Goal: Book appointment/travel/reservation

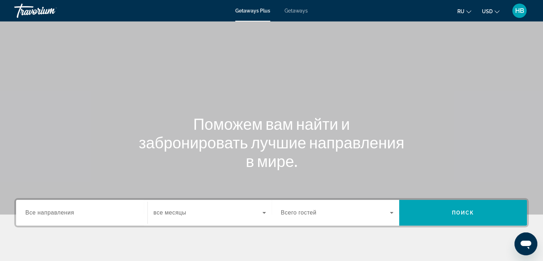
click at [498, 10] on icon "Change currency" at bounding box center [496, 11] width 5 height 5
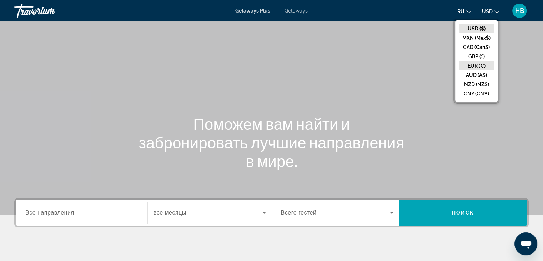
click at [482, 66] on button "EUR (€)" at bounding box center [476, 65] width 35 height 9
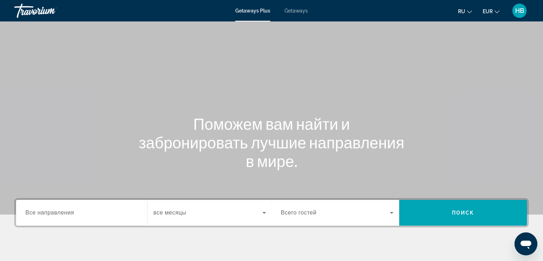
click at [55, 216] on input "Destination Все направления" at bounding box center [81, 212] width 113 height 9
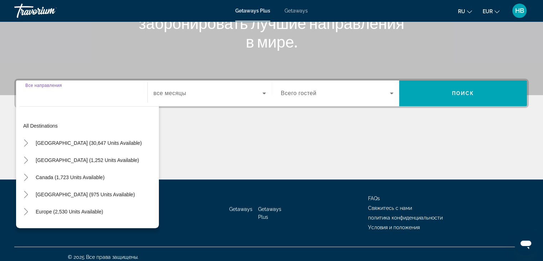
scroll to position [125, 0]
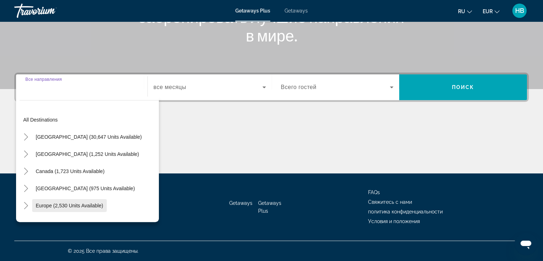
click at [63, 206] on span "Europe (2,530 units available)" at bounding box center [69, 205] width 67 height 6
type input "**********"
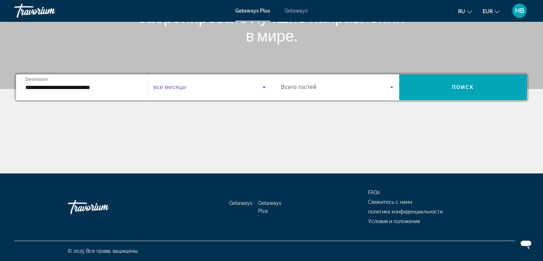
click at [265, 88] on icon "Search widget" at bounding box center [264, 87] width 9 height 9
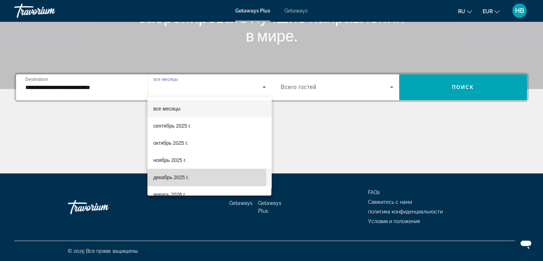
click at [170, 176] on span "декабрь 2025 г." at bounding box center [170, 177] width 35 height 9
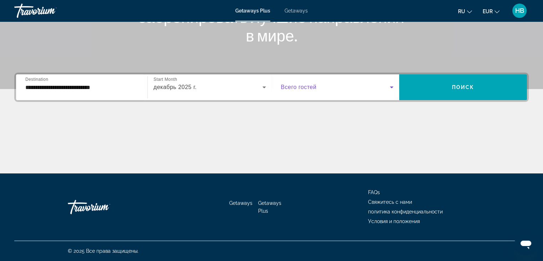
click at [391, 87] on icon "Search widget" at bounding box center [392, 87] width 4 height 2
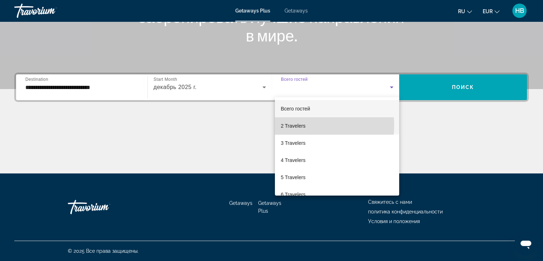
click at [300, 125] on span "2 Travelers" at bounding box center [293, 125] width 25 height 9
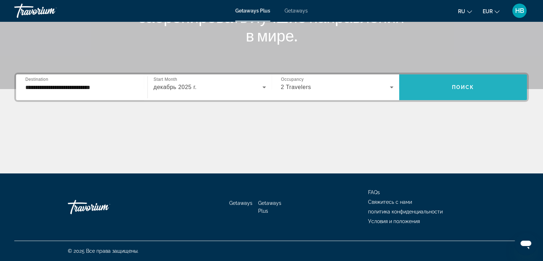
click at [452, 91] on span "Search widget" at bounding box center [463, 87] width 128 height 17
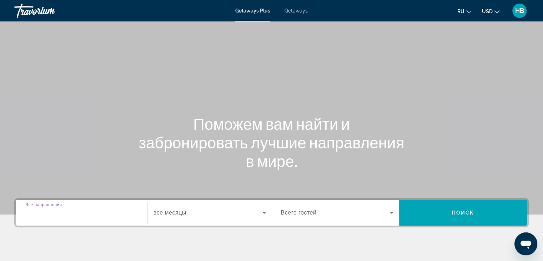
click at [87, 216] on input "Destination Все направления" at bounding box center [81, 212] width 113 height 9
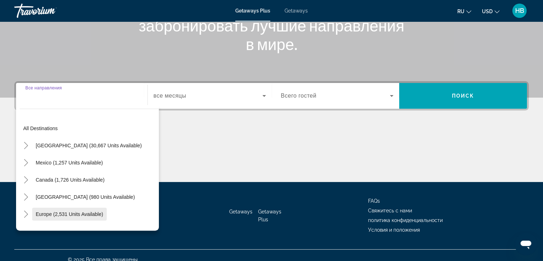
scroll to position [125, 0]
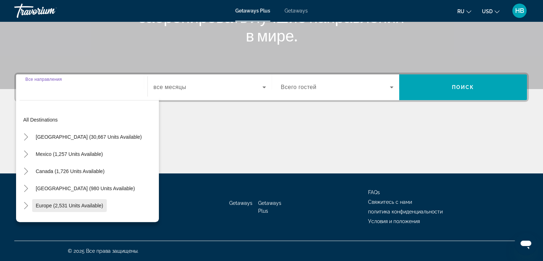
click at [65, 207] on span "Europe (2,531 units available)" at bounding box center [69, 205] width 67 height 6
type input "**********"
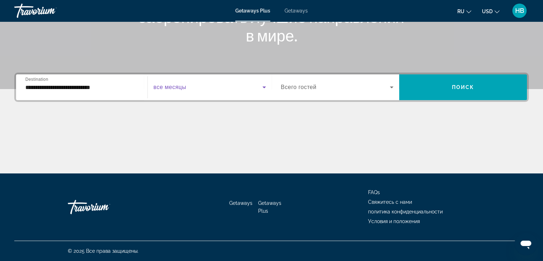
click at [263, 89] on icon "Search widget" at bounding box center [264, 87] width 9 height 9
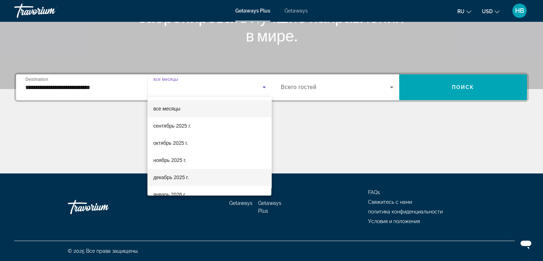
click at [170, 176] on span "декабрь 2025 г." at bounding box center [170, 177] width 35 height 9
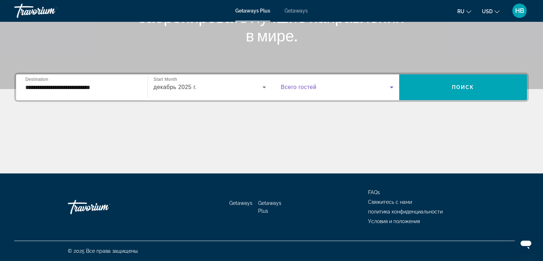
click at [391, 87] on icon "Search widget" at bounding box center [391, 87] width 9 height 9
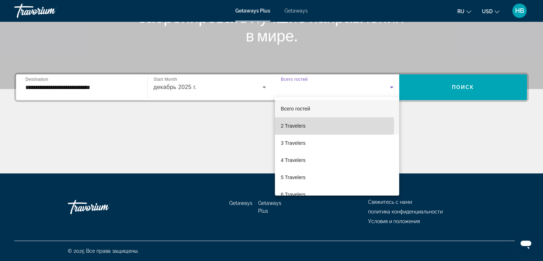
click at [298, 126] on span "2 Travelers" at bounding box center [293, 125] width 25 height 9
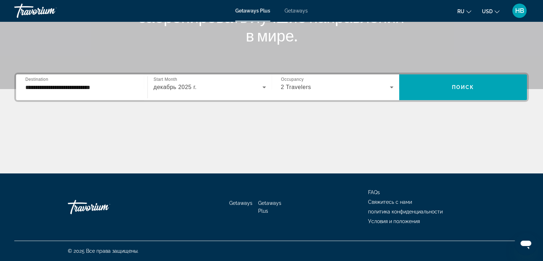
click at [497, 12] on icon "Change currency" at bounding box center [496, 11] width 5 height 5
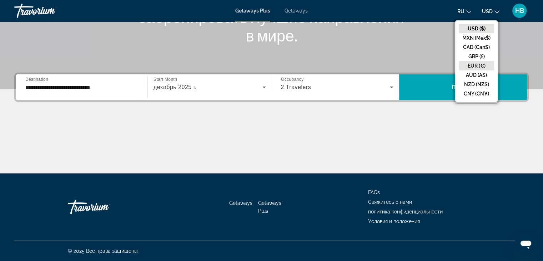
click at [482, 66] on button "EUR (€)" at bounding box center [476, 65] width 35 height 9
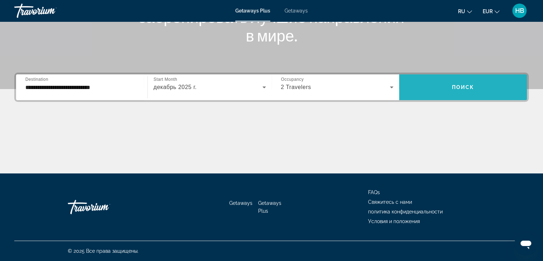
click at [463, 85] on span "Поиск" at bounding box center [463, 87] width 22 height 6
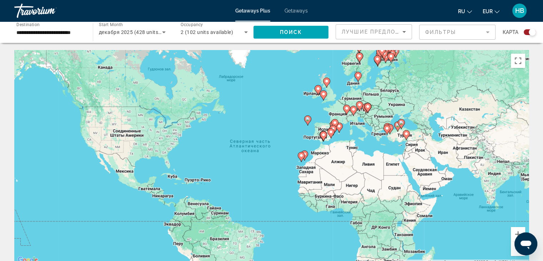
click at [301, 157] on image "Main content" at bounding box center [301, 155] width 4 height 4
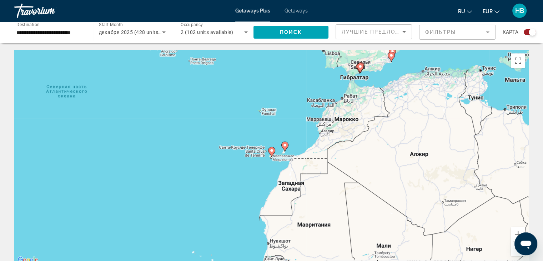
click at [270, 151] on image "Main content" at bounding box center [272, 150] width 4 height 4
type input "**********"
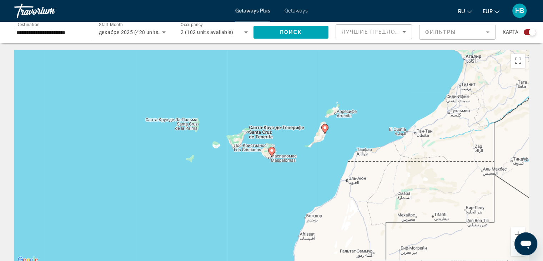
click at [270, 151] on image "Main content" at bounding box center [272, 150] width 4 height 4
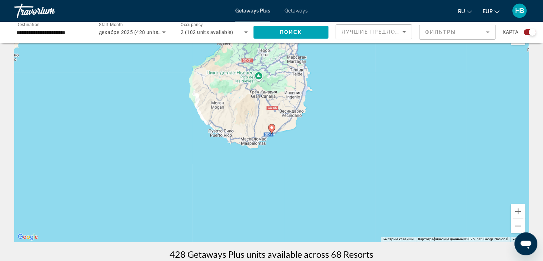
scroll to position [36, 0]
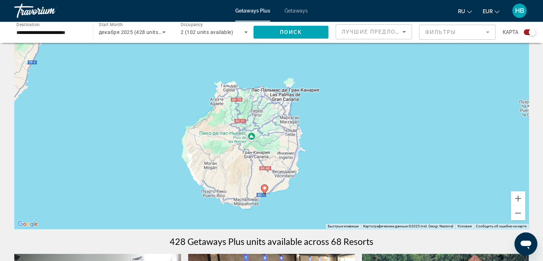
drag, startPoint x: 281, startPoint y: 103, endPoint x: 274, endPoint y: 177, distance: 74.2
click at [274, 177] on div "Чтобы активировать перетаскивание с помощью клавиатуры, нажмите Alt + Ввод. Пос…" at bounding box center [271, 121] width 514 height 214
click at [518, 213] on button "Уменьшить" at bounding box center [518, 213] width 14 height 14
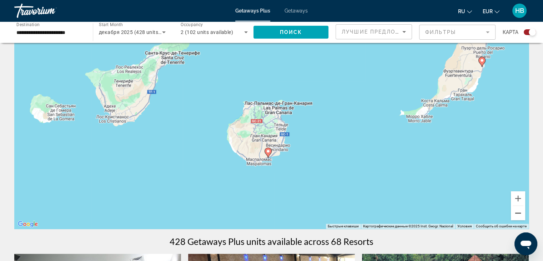
click at [518, 213] on button "Уменьшить" at bounding box center [518, 213] width 14 height 14
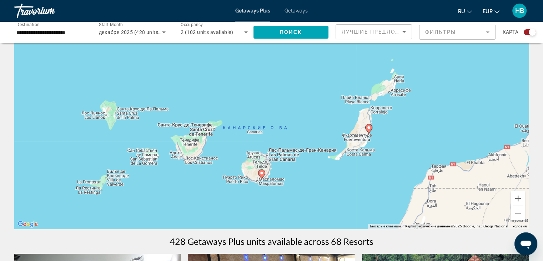
drag, startPoint x: 414, startPoint y: 141, endPoint x: 405, endPoint y: 181, distance: 41.7
click at [405, 181] on div "Чтобы активировать перетаскивание с помощью клавиатуры, нажмите Alt + Ввод. Пос…" at bounding box center [271, 121] width 514 height 214
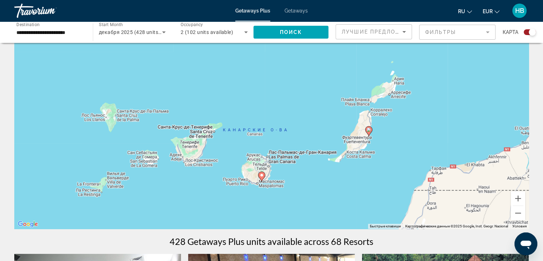
click at [262, 174] on image "Main content" at bounding box center [262, 175] width 4 height 4
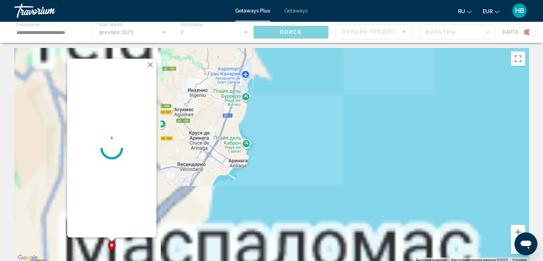
scroll to position [0, 0]
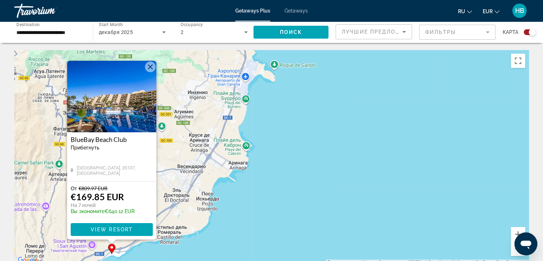
click at [111, 105] on img "Main content" at bounding box center [111, 96] width 89 height 71
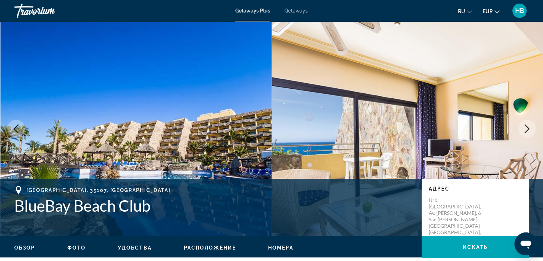
click at [76, 247] on span "Фото" at bounding box center [76, 248] width 18 height 6
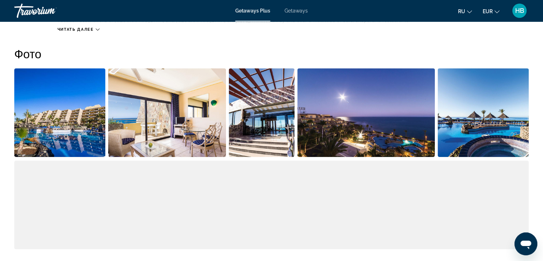
scroll to position [324, 0]
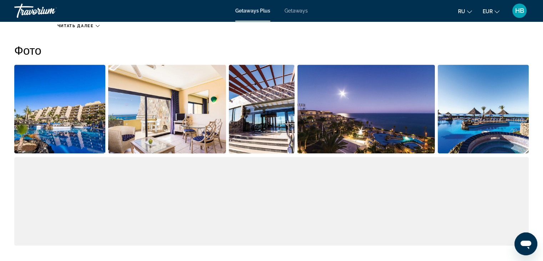
click at [50, 110] on img "Open full-screen image slider" at bounding box center [59, 109] width 91 height 89
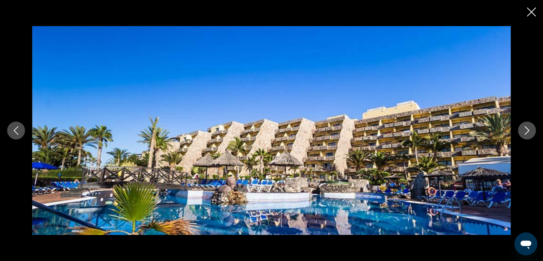
click at [527, 130] on icon "Next image" at bounding box center [527, 130] width 9 height 9
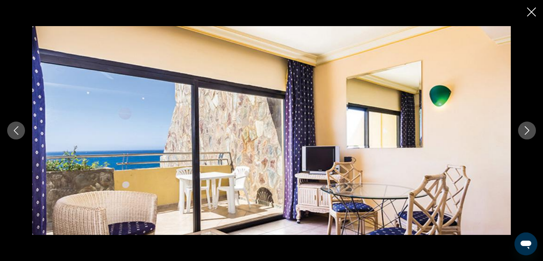
click at [527, 129] on icon "Next image" at bounding box center [527, 130] width 5 height 9
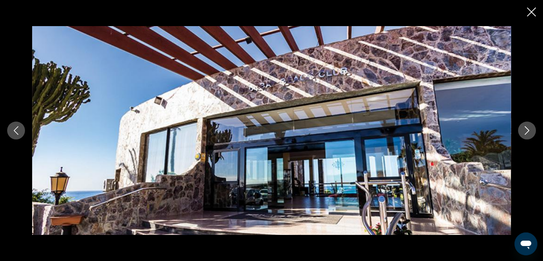
click at [527, 129] on icon "Next image" at bounding box center [527, 130] width 5 height 9
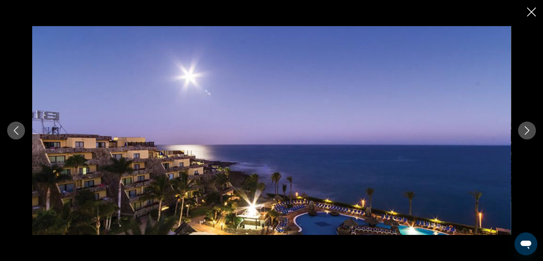
click at [527, 129] on icon "Next image" at bounding box center [527, 130] width 5 height 9
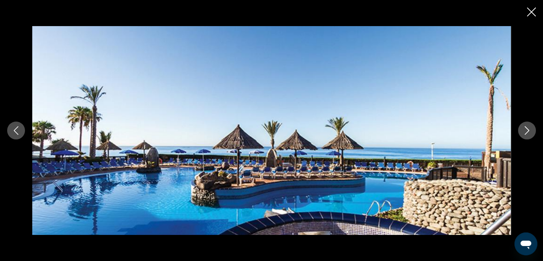
click at [527, 129] on icon "Next image" at bounding box center [527, 130] width 5 height 9
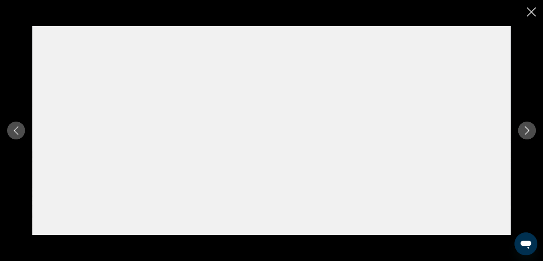
click at [533, 13] on icon "Close slideshow" at bounding box center [531, 11] width 9 height 9
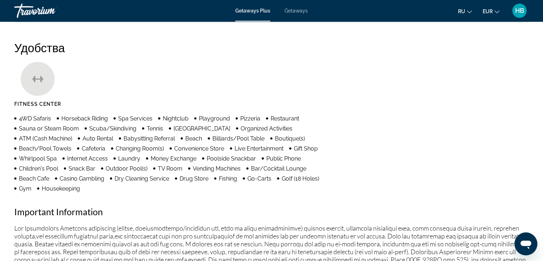
scroll to position [574, 0]
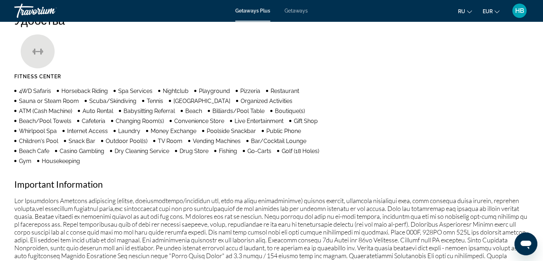
click at [170, 68] on ul "Fitness Center" at bounding box center [271, 59] width 514 height 50
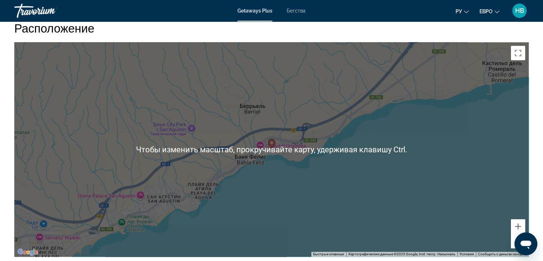
scroll to position [1008, 0]
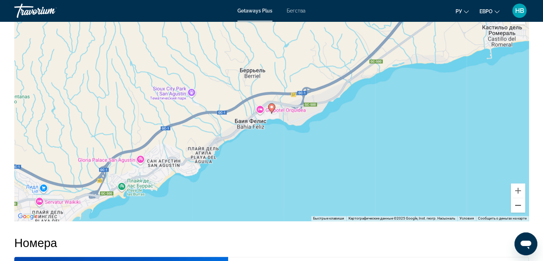
click at [515, 212] on button "Уменьшить" at bounding box center [518, 205] width 14 height 14
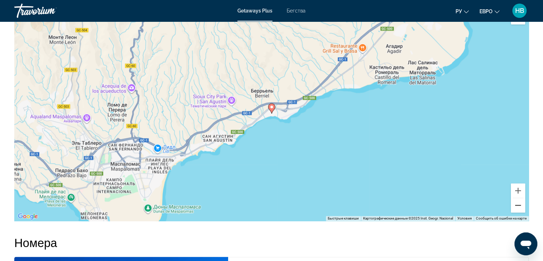
click at [515, 212] on button "Уменьшить" at bounding box center [518, 205] width 14 height 14
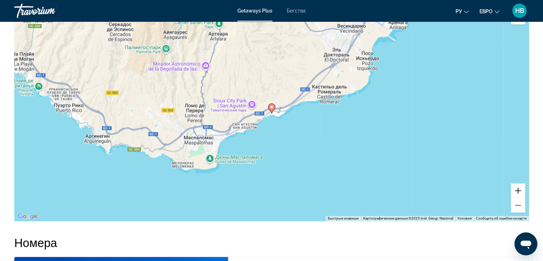
click at [512, 197] on button "Увеличить" at bounding box center [518, 190] width 14 height 14
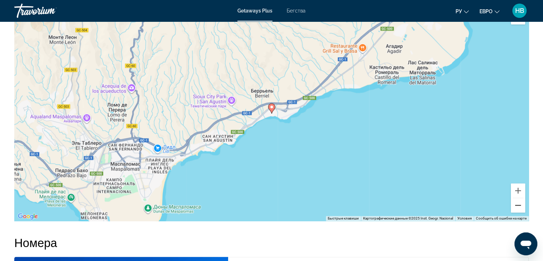
click at [514, 212] on button "Уменьшить" at bounding box center [518, 205] width 14 height 14
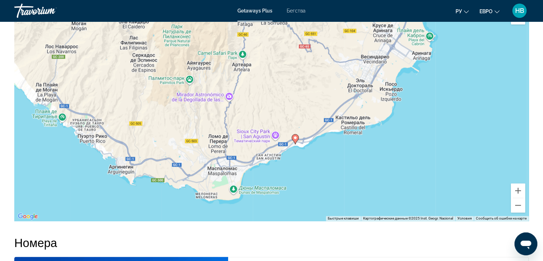
drag, startPoint x: 437, startPoint y: 177, endPoint x: 461, endPoint y: 209, distance: 39.6
click at [461, 209] on div "Чтобы активировать перетаскивание с помощью кнопок, нажмите Alt + Ввод. После э…" at bounding box center [271, 113] width 514 height 214
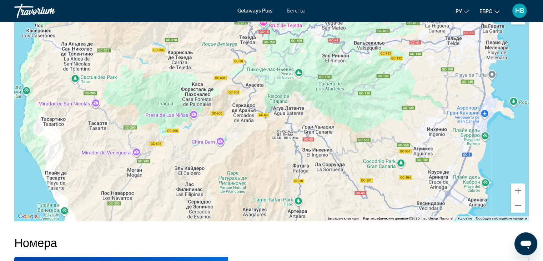
drag, startPoint x: 328, startPoint y: 130, endPoint x: 383, endPoint y: 276, distance: 156.3
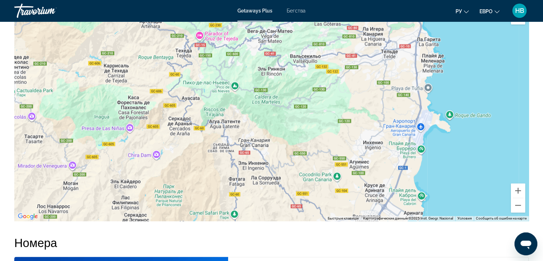
drag, startPoint x: 257, startPoint y: 113, endPoint x: 188, endPoint y: 136, distance: 72.6
click at [193, 127] on div "Основное содержание" at bounding box center [271, 113] width 514 height 214
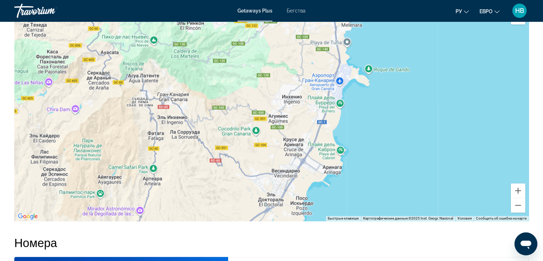
drag, startPoint x: 383, startPoint y: 150, endPoint x: 300, endPoint y: 110, distance: 91.6
click at [300, 110] on div "Основное содержание" at bounding box center [271, 113] width 514 height 214
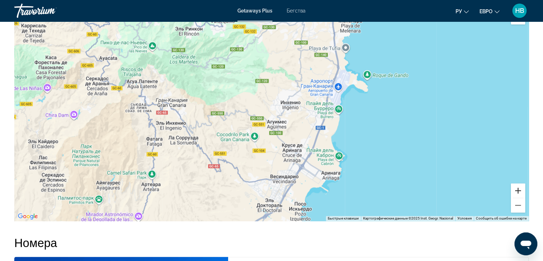
click at [515, 197] on button "Увеличить" at bounding box center [518, 190] width 14 height 14
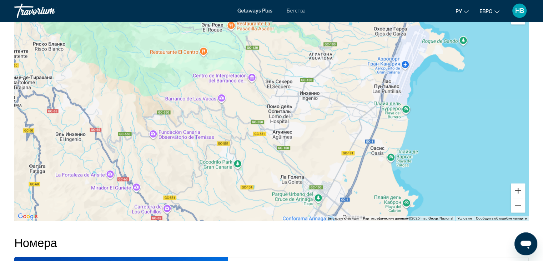
click at [518, 197] on button "Увеличить" at bounding box center [518, 190] width 14 height 14
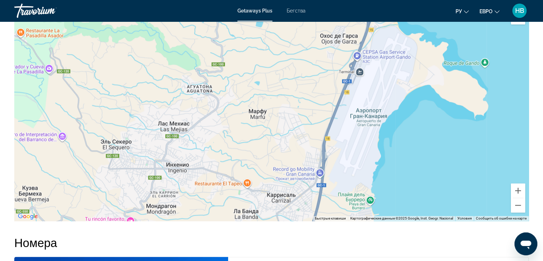
drag, startPoint x: 459, startPoint y: 134, endPoint x: 287, endPoint y: 225, distance: 194.6
click at [287, 221] on div "Основное содержание" at bounding box center [271, 113] width 514 height 214
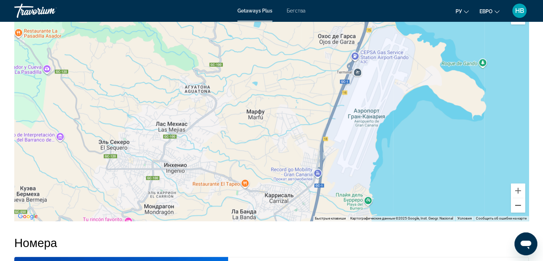
click at [520, 212] on button "Уменьшить" at bounding box center [518, 205] width 14 height 14
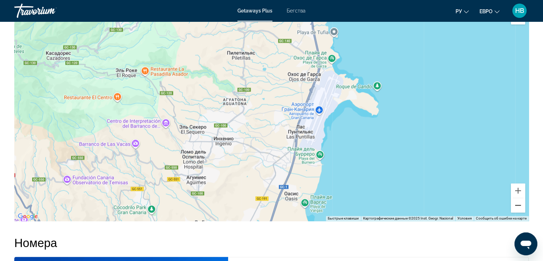
click at [519, 212] on button "Уменьшить" at bounding box center [518, 205] width 14 height 14
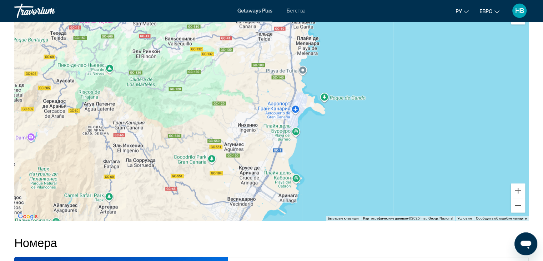
click at [519, 212] on button "Уменьшить" at bounding box center [518, 205] width 14 height 14
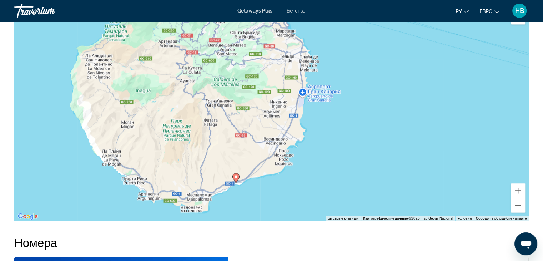
drag, startPoint x: 274, startPoint y: 213, endPoint x: 294, endPoint y: 195, distance: 26.8
click at [294, 195] on div "Чтобы активировать перетаскивание с помощью клавиатуры, нажмите Alt + Ввод. Пос…" at bounding box center [271, 113] width 514 height 214
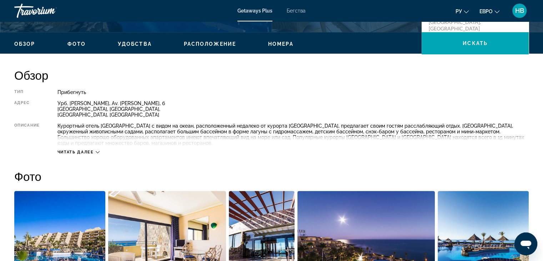
scroll to position [214, 0]
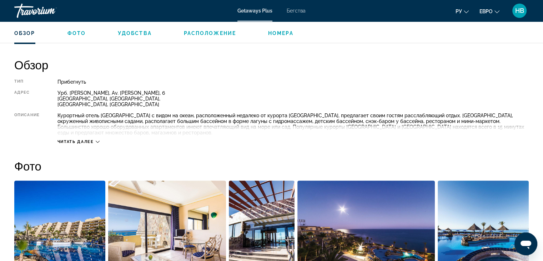
click at [70, 143] on font "Читать далее" at bounding box center [75, 141] width 36 height 5
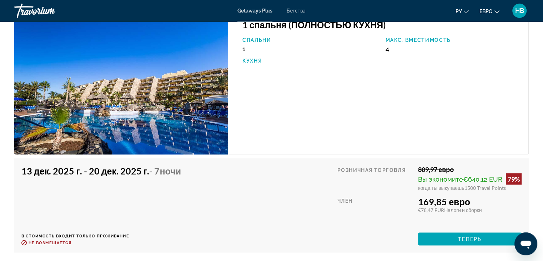
scroll to position [1249, 0]
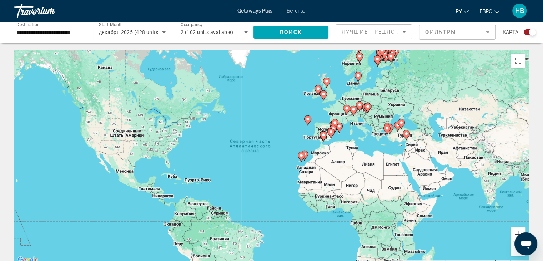
click at [515, 232] on button "Увеличить" at bounding box center [518, 234] width 14 height 14
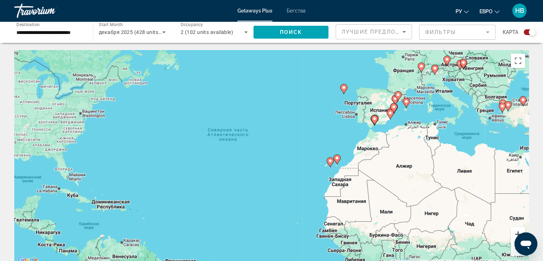
click at [515, 232] on button "Увеличить" at bounding box center [518, 234] width 14 height 14
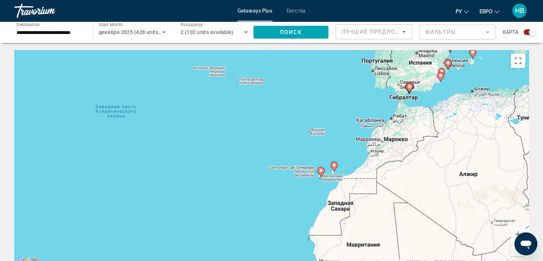
drag, startPoint x: 380, startPoint y: 197, endPoint x: 309, endPoint y: 196, distance: 71.4
click at [309, 196] on div "Чтобы активировать перетаскивание с помощью клавиатуры, нажмите Alt + Ввод. Пос…" at bounding box center [271, 157] width 514 height 214
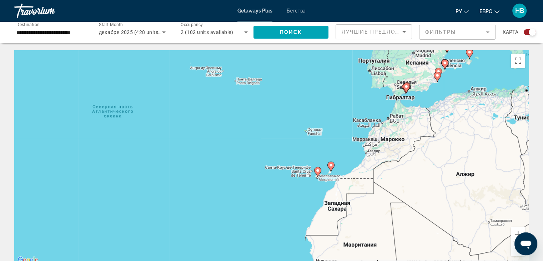
click at [330, 166] on image "Основное содержание" at bounding box center [331, 165] width 4 height 4
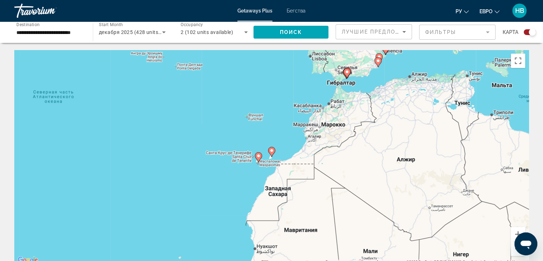
click at [271, 152] on image "Основное содержание" at bounding box center [272, 150] width 4 height 4
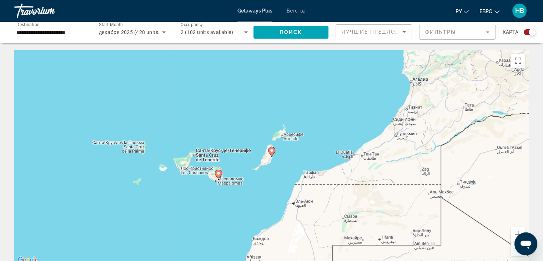
click at [271, 152] on image "Основное содержание" at bounding box center [272, 150] width 4 height 4
type input "**********"
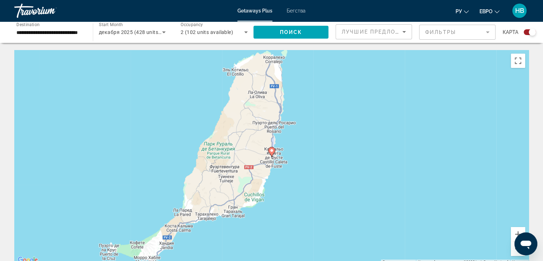
click at [271, 152] on image "Основное содержание" at bounding box center [272, 150] width 4 height 4
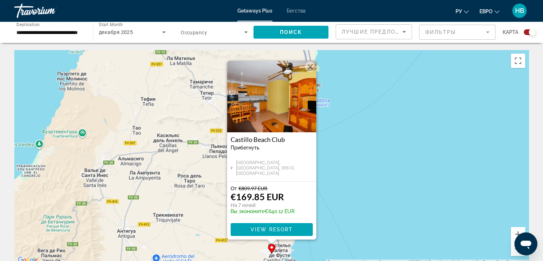
click at [274, 116] on img "Основное содержание" at bounding box center [271, 96] width 89 height 71
